Goal: Obtain resource: Download file/media

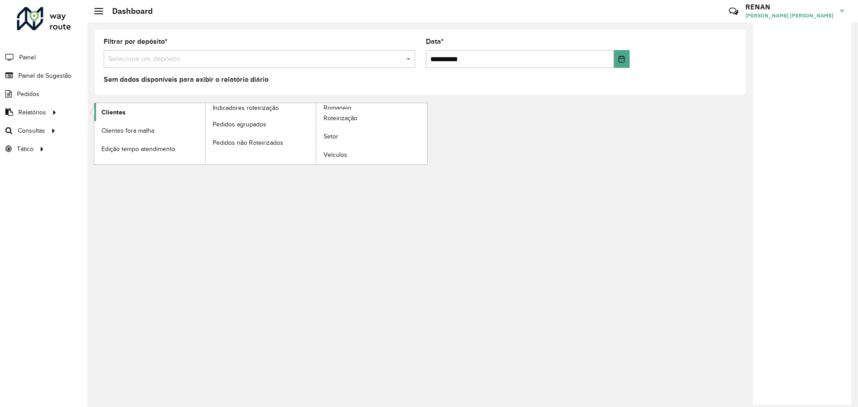
click at [123, 115] on span "Clientes" at bounding box center [113, 112] width 24 height 9
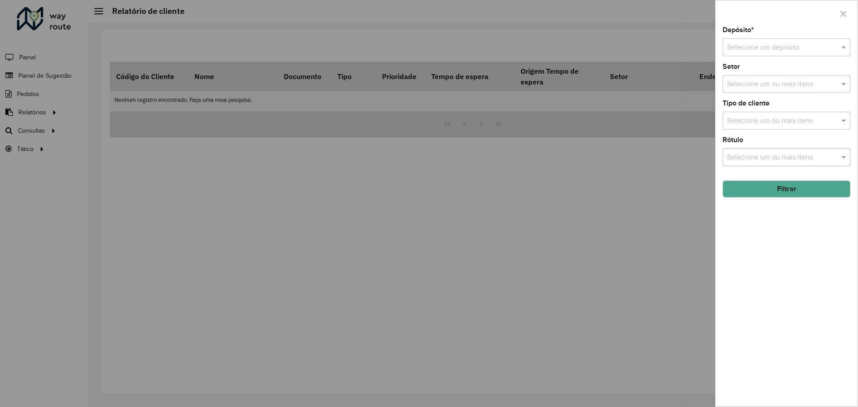
click at [51, 128] on div at bounding box center [429, 203] width 858 height 407
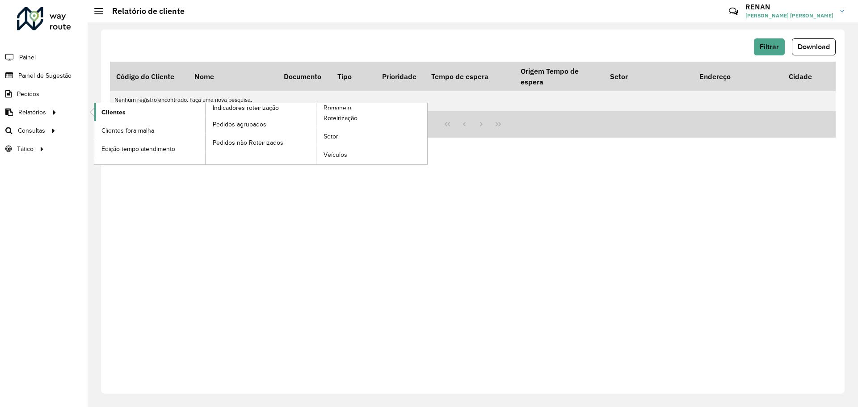
click at [108, 119] on link "Clientes" at bounding box center [149, 112] width 111 height 18
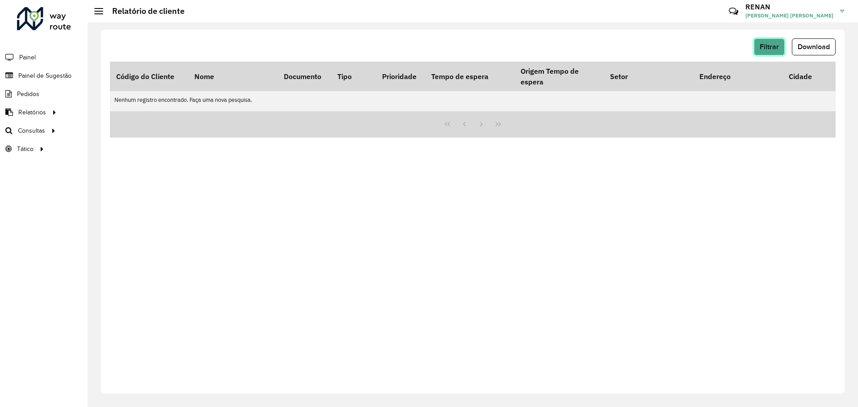
click at [768, 53] on button "Filtrar" at bounding box center [769, 46] width 31 height 17
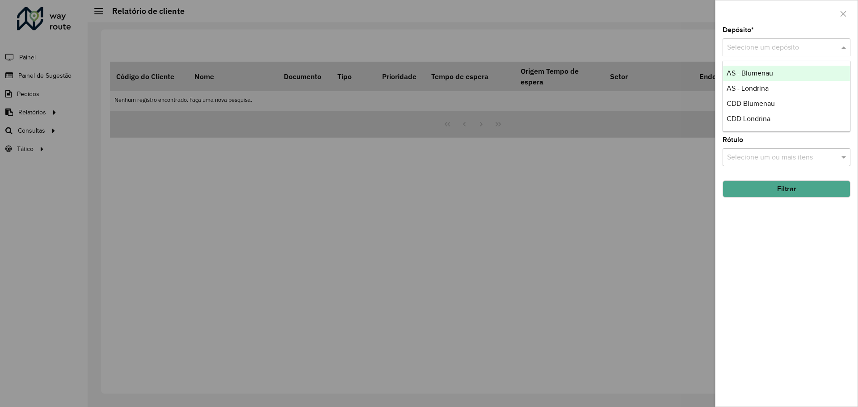
click at [760, 54] on div "Selecione um depósito" at bounding box center [786, 47] width 128 height 18
click at [749, 100] on span "CDD Blumenau" at bounding box center [751, 104] width 48 height 8
click at [762, 186] on button "Filtrar" at bounding box center [786, 189] width 128 height 17
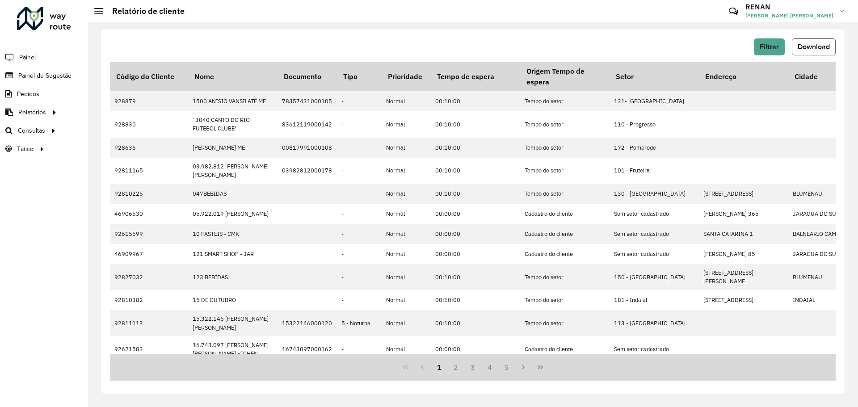
click at [823, 46] on span "Download" at bounding box center [814, 47] width 32 height 8
